Goal: Task Accomplishment & Management: Use online tool/utility

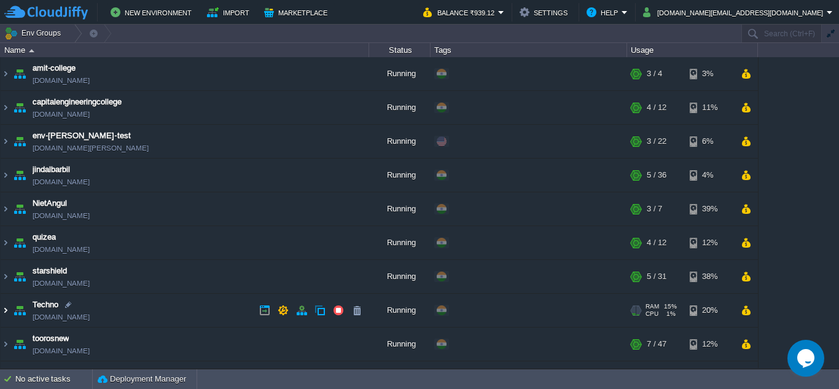
click at [4, 311] on img at bounding box center [6, 310] width 10 height 33
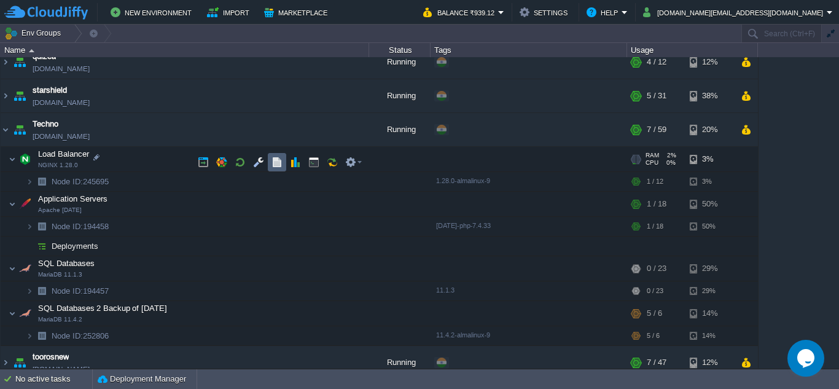
scroll to position [184, 0]
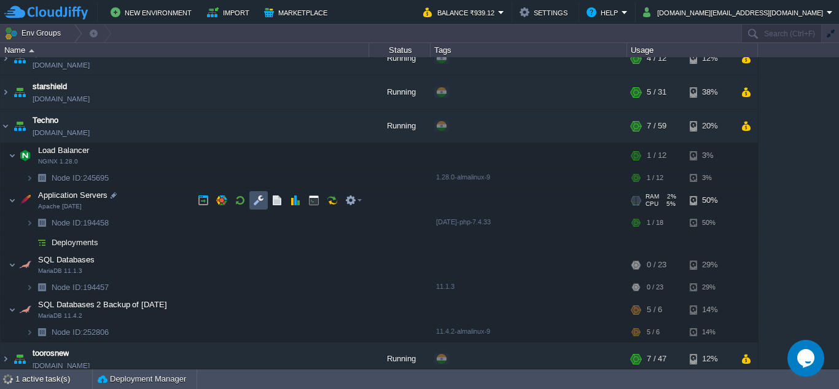
click at [263, 204] on button "button" at bounding box center [258, 200] width 11 height 11
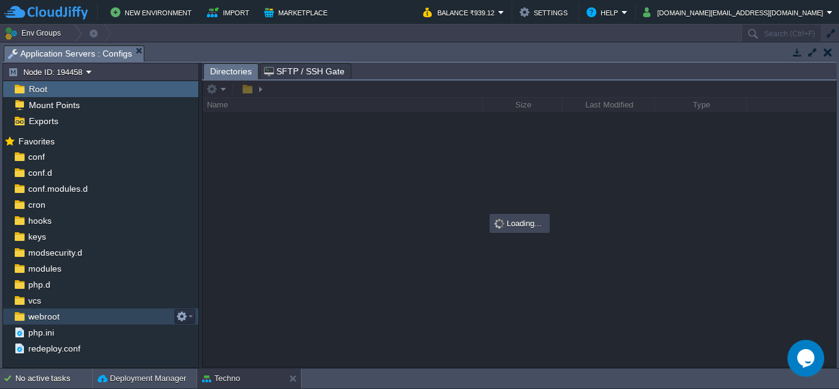
click at [42, 317] on span "webroot" at bounding box center [44, 316] width 36 height 11
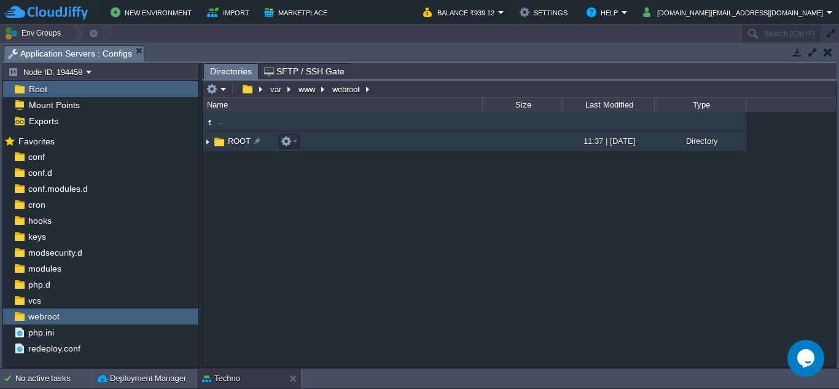
click at [207, 142] on img at bounding box center [208, 141] width 10 height 19
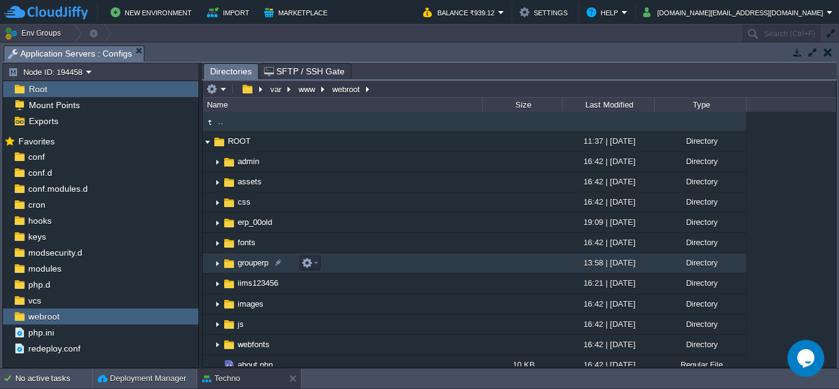
click at [214, 265] on img at bounding box center [217, 263] width 10 height 19
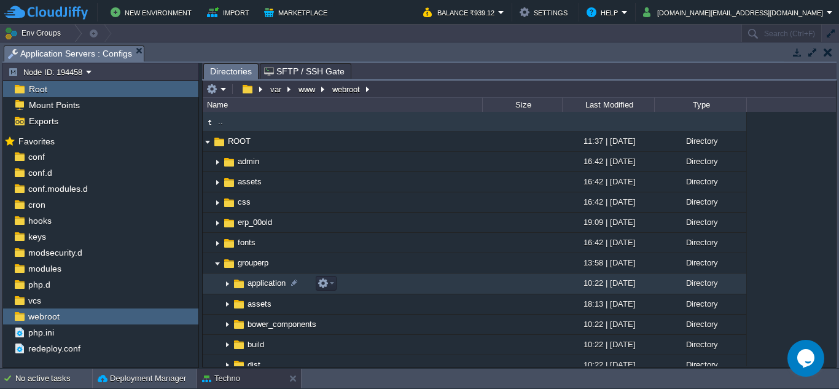
click at [228, 283] on img at bounding box center [227, 284] width 10 height 19
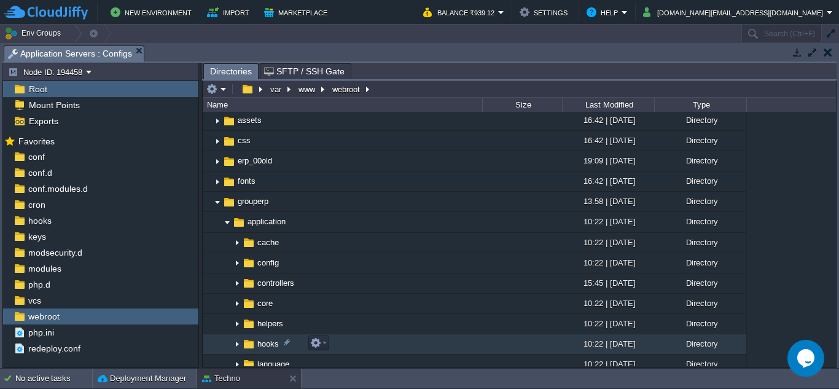
scroll to position [123, 0]
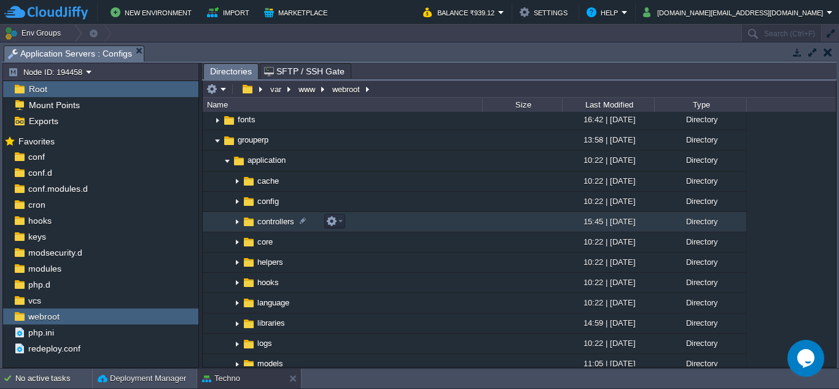
click at [237, 223] on img at bounding box center [237, 221] width 10 height 19
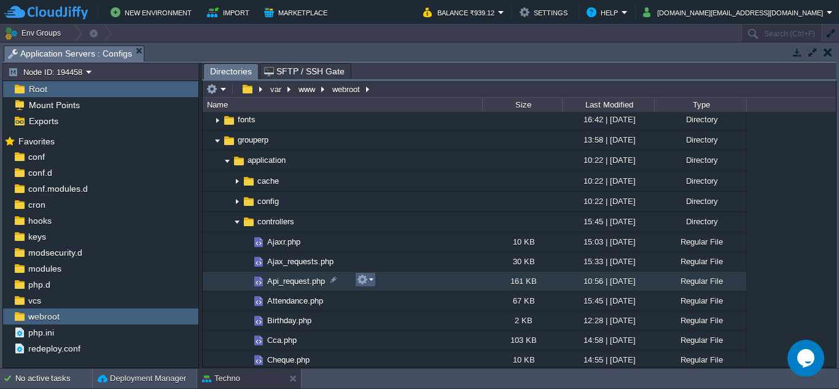
click at [373, 282] on td at bounding box center [365, 279] width 21 height 15
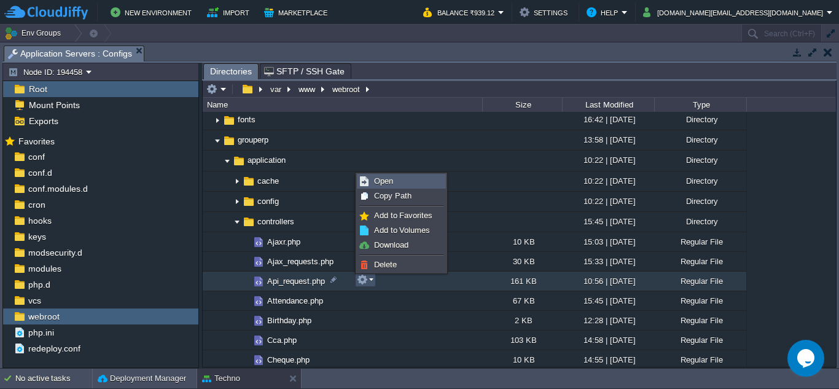
drag, startPoint x: 370, startPoint y: 183, endPoint x: 362, endPoint y: 185, distance: 8.4
click at [369, 182] on link "Open" at bounding box center [401, 181] width 88 height 14
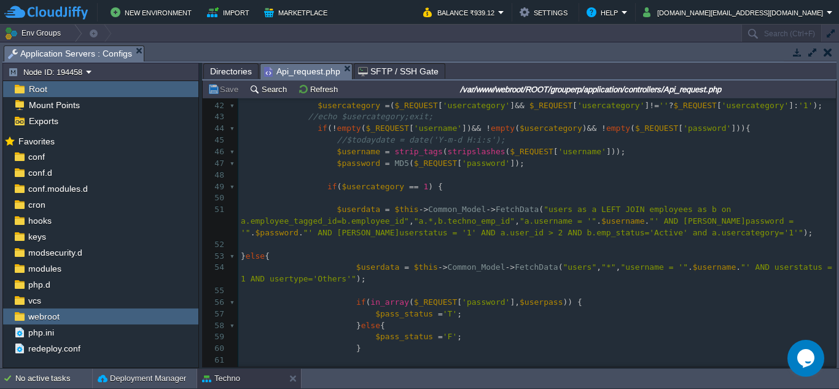
scroll to position [491, 0]
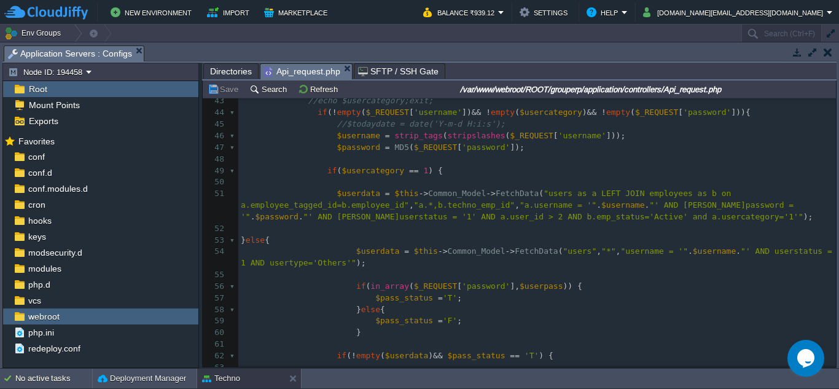
click at [499, 209] on div "3717 <?php 25 public function api_list (){ 26 $data = ( ! empty ( $_REQUEST )) …" at bounding box center [537, 188] width 598 height 602
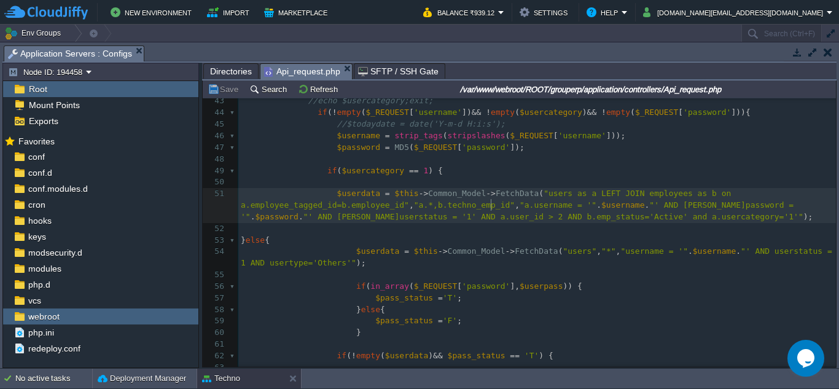
click at [492, 206] on div "xxxxxxxxxx <?php 25 public function api_list (){ 26 $data = ( ! empty ( $_REQUE…" at bounding box center [537, 188] width 598 height 602
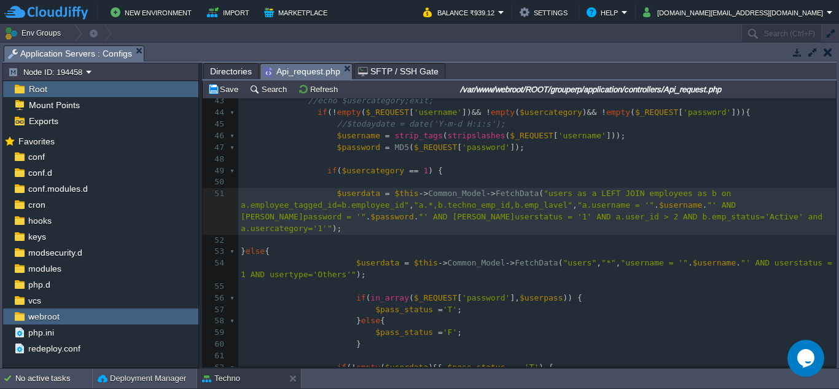
type textarea ","
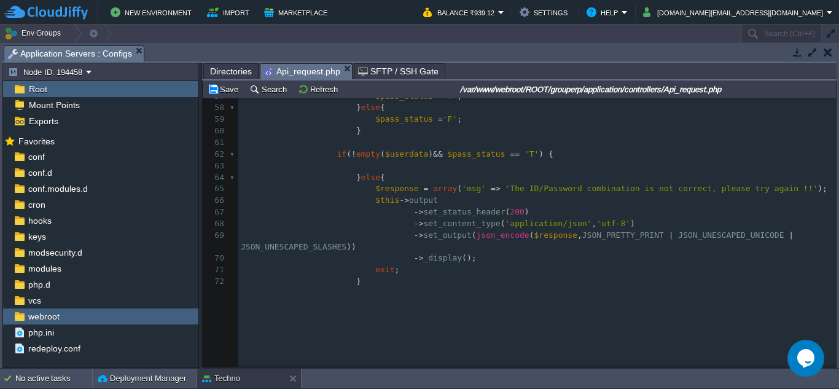
scroll to position [0, 0]
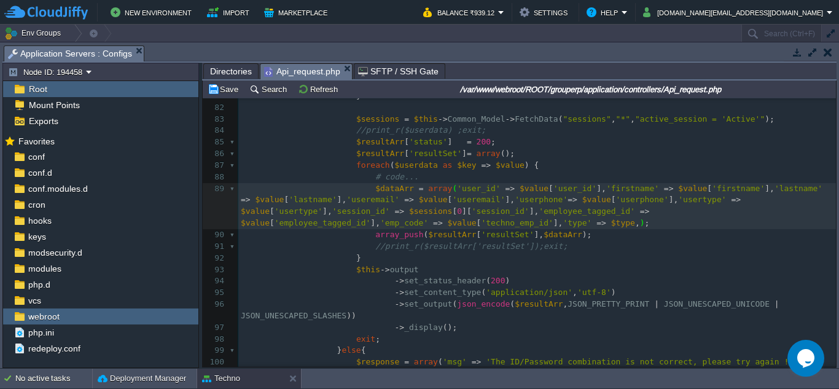
type textarea ","
paste textarea
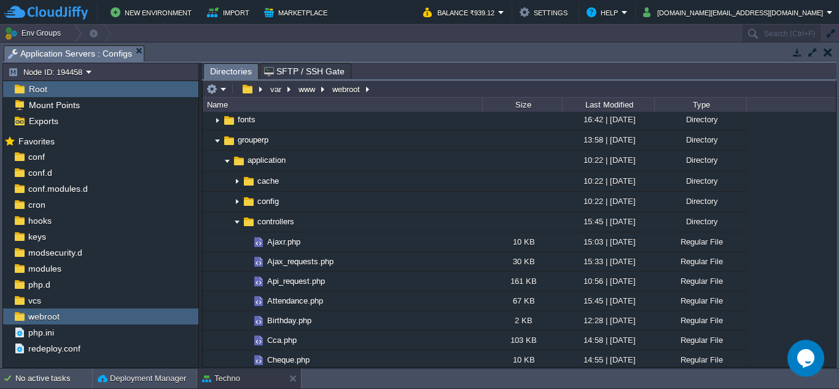
click at [830, 53] on button "button" at bounding box center [828, 52] width 9 height 11
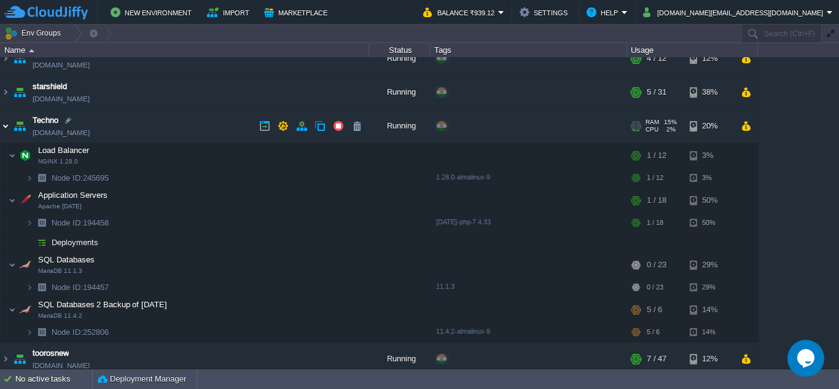
click at [7, 127] on img at bounding box center [6, 125] width 10 height 33
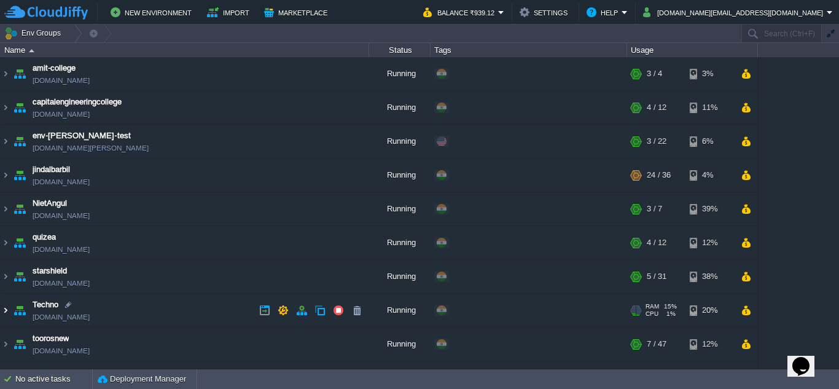
click at [6, 309] on img at bounding box center [6, 310] width 10 height 33
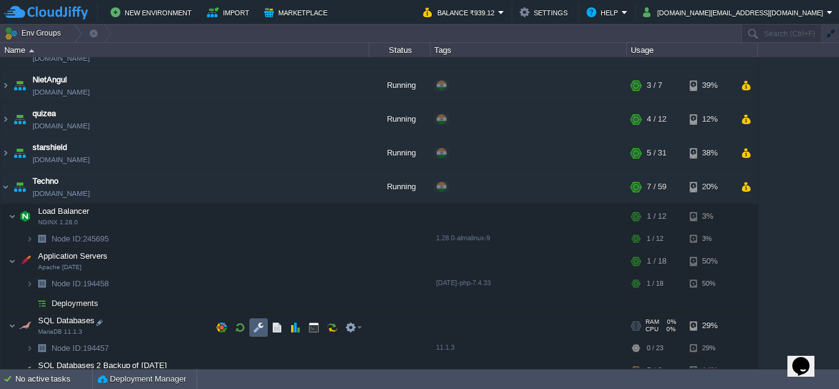
scroll to position [123, 0]
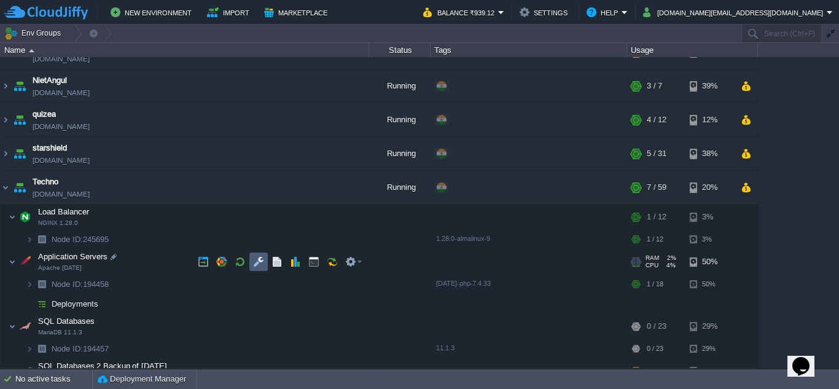
click at [252, 260] on td at bounding box center [258, 261] width 18 height 18
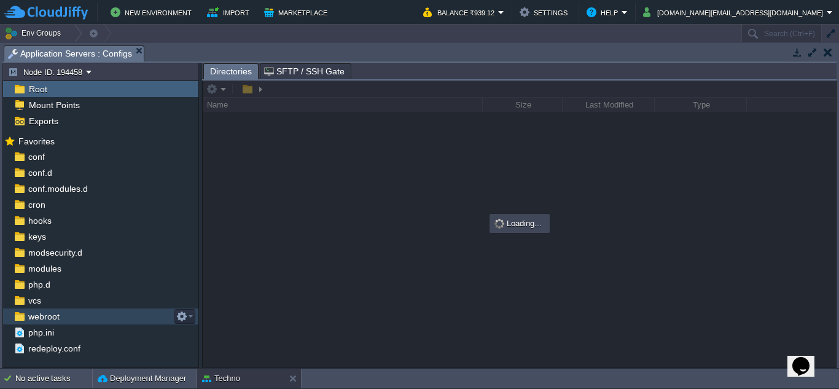
click at [60, 323] on div "webroot" at bounding box center [100, 316] width 195 height 16
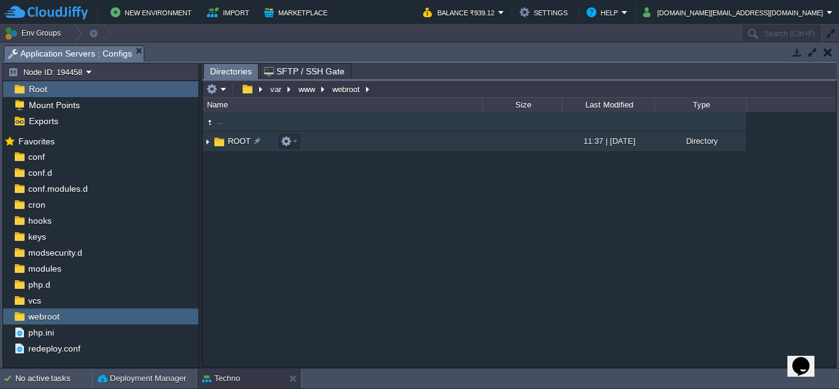
click at [209, 142] on img at bounding box center [208, 141] width 10 height 19
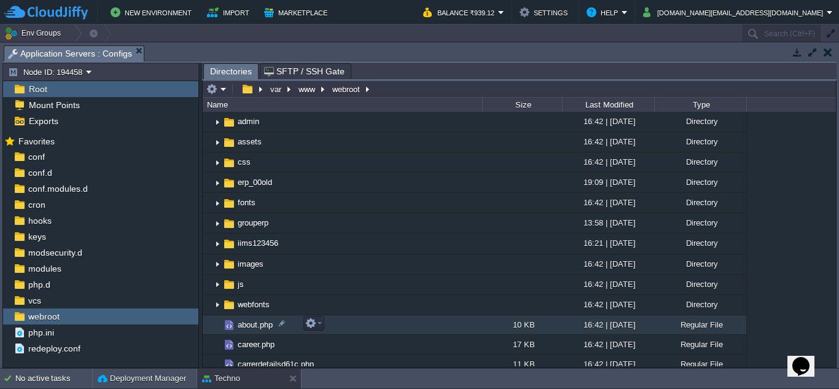
scroll to position [61, 0]
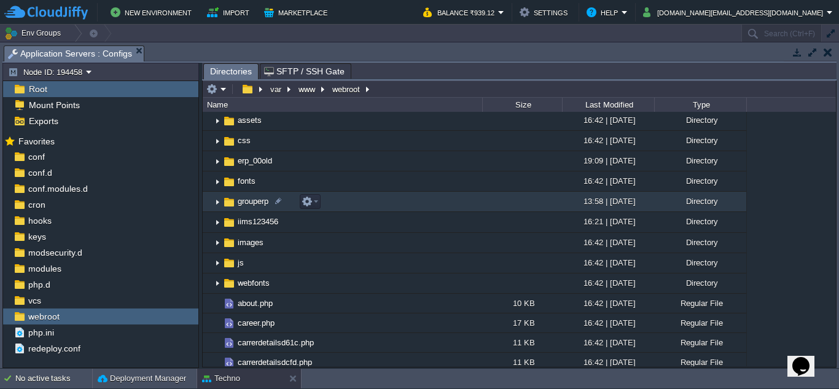
click at [217, 201] on img at bounding box center [217, 201] width 10 height 19
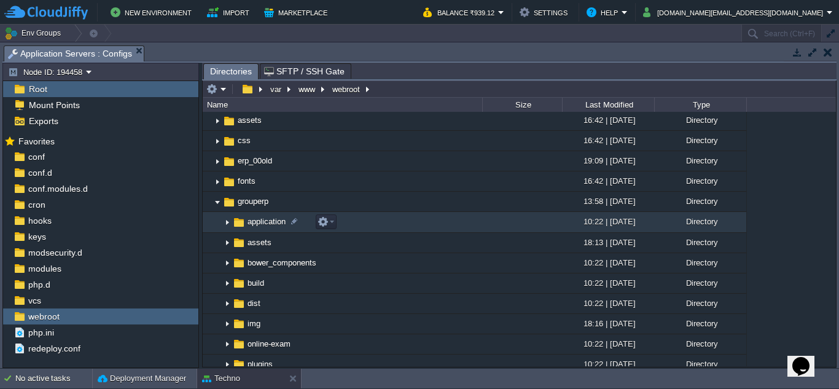
click at [227, 224] on img at bounding box center [227, 222] width 10 height 19
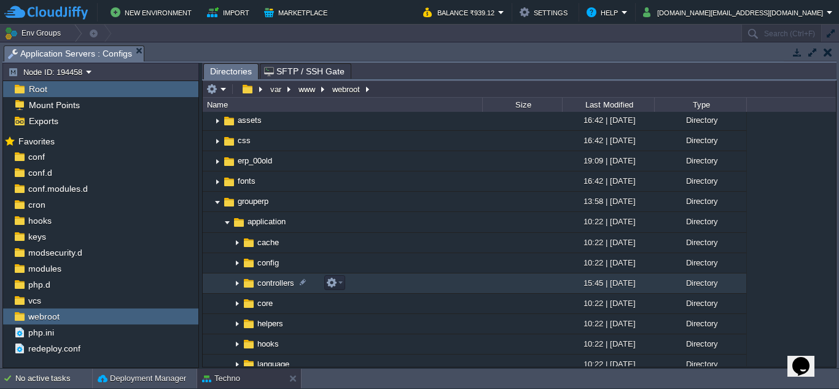
click at [236, 284] on img at bounding box center [237, 283] width 10 height 19
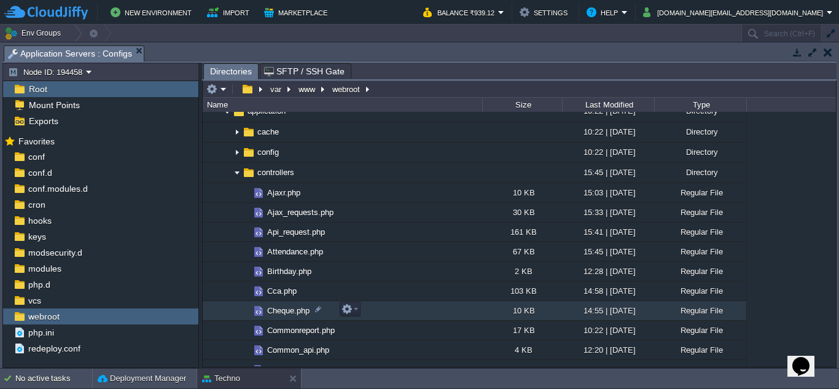
scroll to position [184, 0]
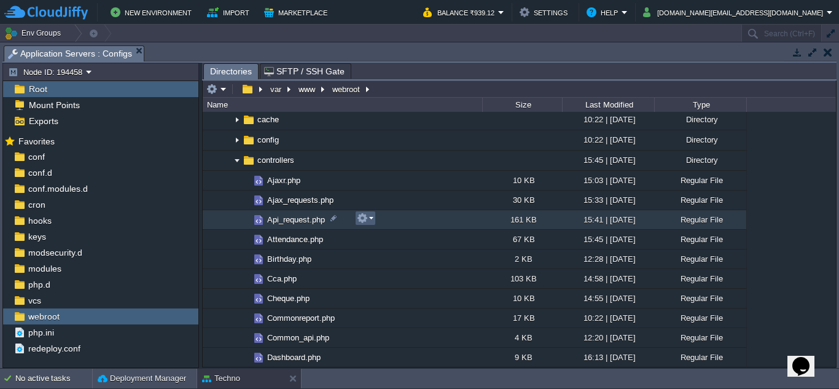
click at [368, 220] on em at bounding box center [365, 217] width 17 height 11
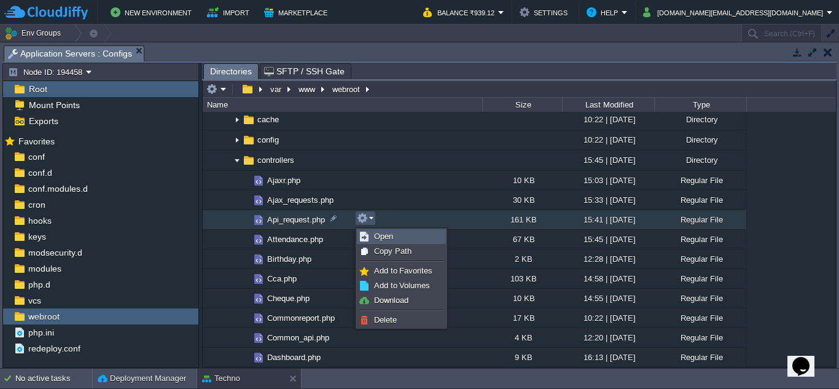
click at [383, 240] on span "Open" at bounding box center [383, 236] width 19 height 9
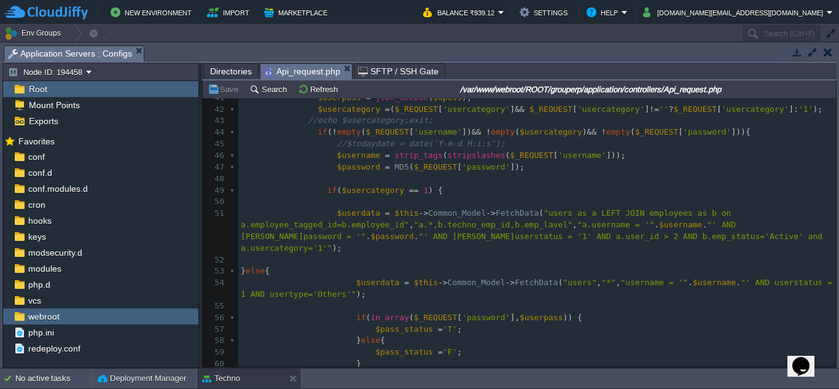
scroll to position [491, 0]
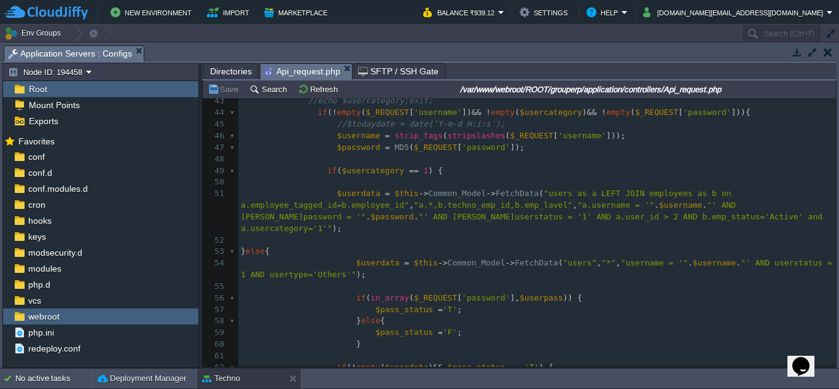
click at [529, 206] on span ""a.*,b.techno_emp_id,b.emp_lavel"" at bounding box center [493, 204] width 158 height 9
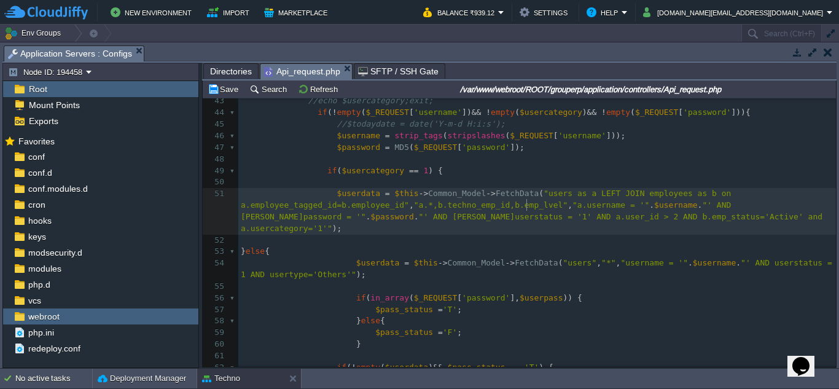
type textarea "e"
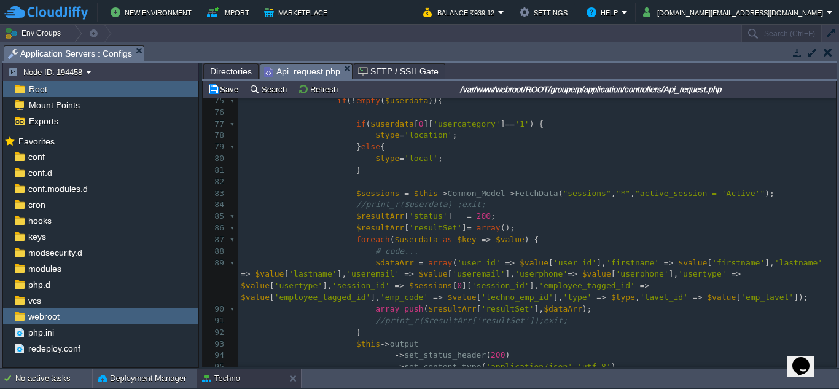
scroll to position [0, 0]
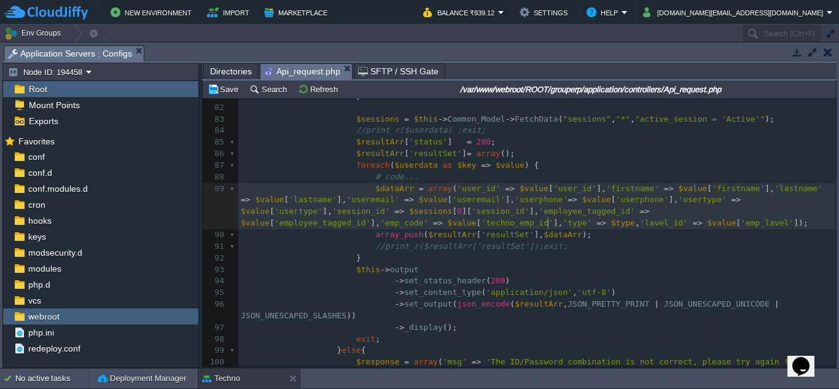
click at [741, 224] on span "'emp_lavel'" at bounding box center [767, 222] width 53 height 9
type textarea "e"
click at [640, 223] on span "'lavel_id'" at bounding box center [664, 222] width 48 height 9
type textarea "e"
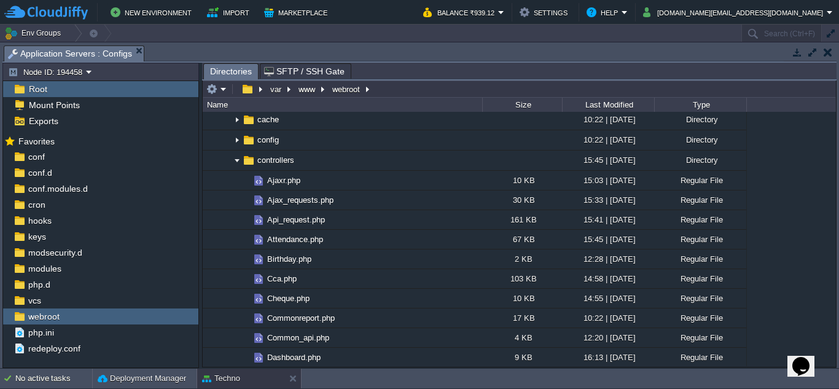
click at [831, 51] on button "button" at bounding box center [828, 52] width 9 height 11
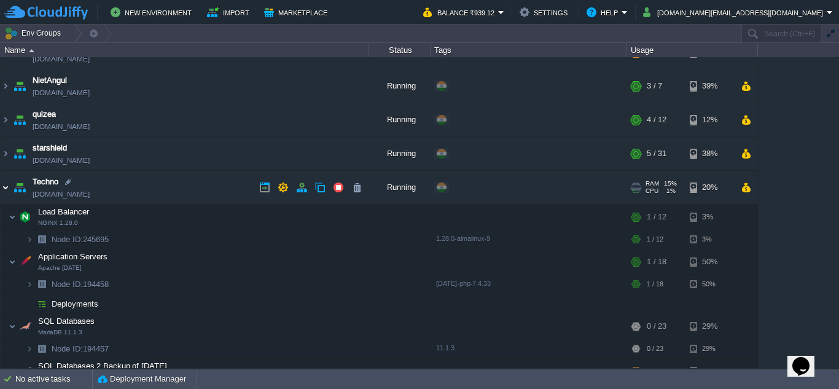
click at [4, 189] on img at bounding box center [6, 187] width 10 height 33
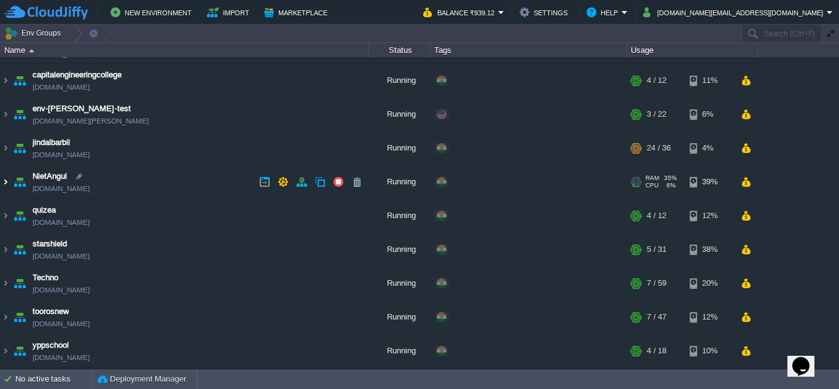
scroll to position [27, 0]
